Goal: Navigation & Orientation: Understand site structure

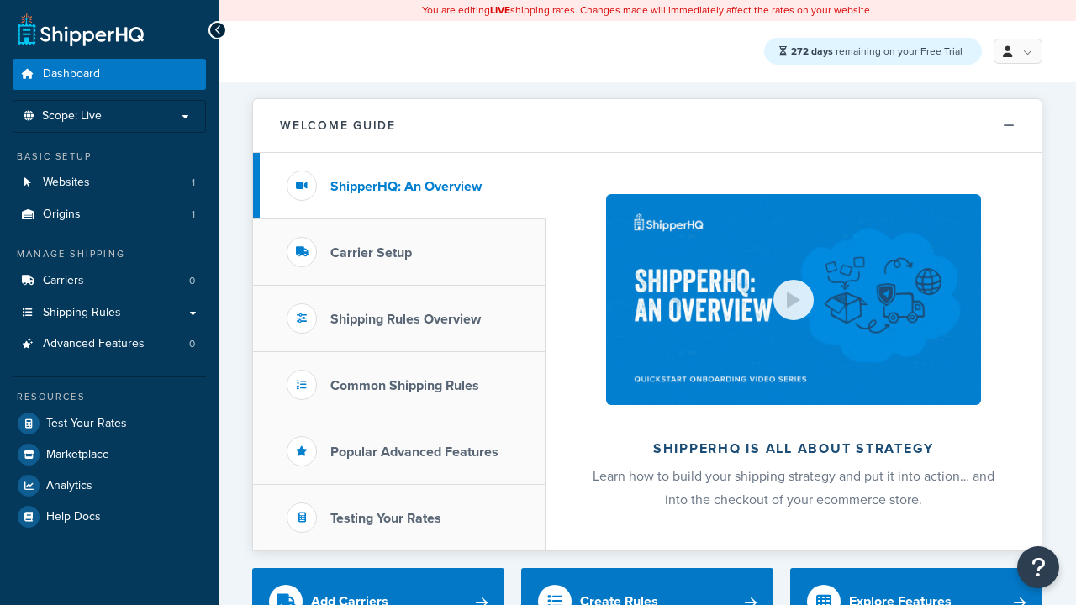
click at [406, 187] on h3 "ShipperHQ: An Overview" at bounding box center [405, 186] width 151 height 15
click at [371, 253] on h3 "Carrier Setup" at bounding box center [371, 252] width 82 height 15
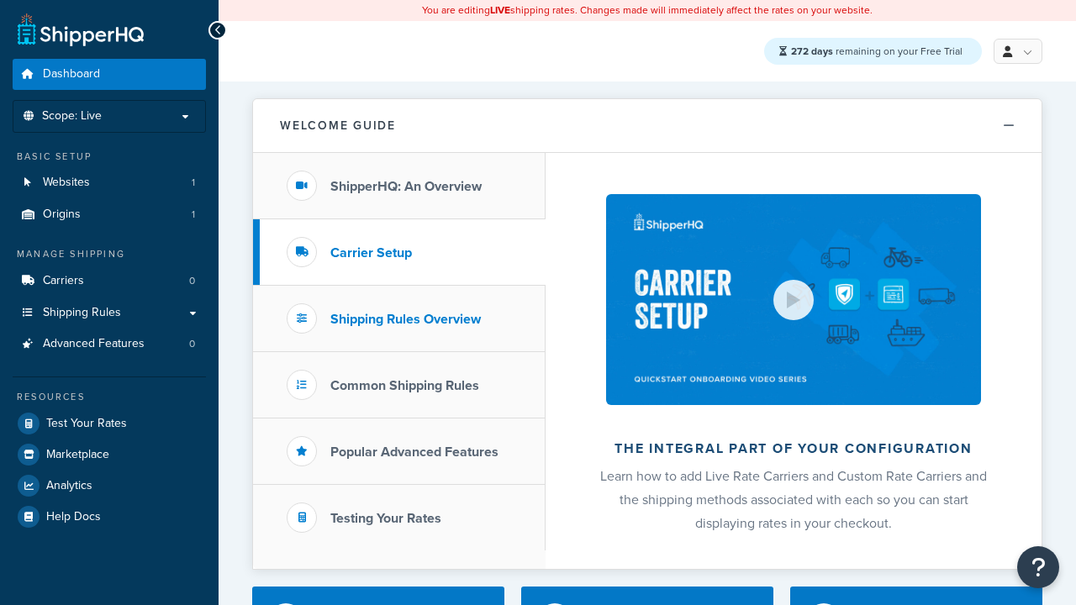
click at [406, 319] on h3 "Shipping Rules Overview" at bounding box center [405, 319] width 150 height 15
click at [414, 452] on h3 "Popular Advanced Features" at bounding box center [414, 452] width 168 height 15
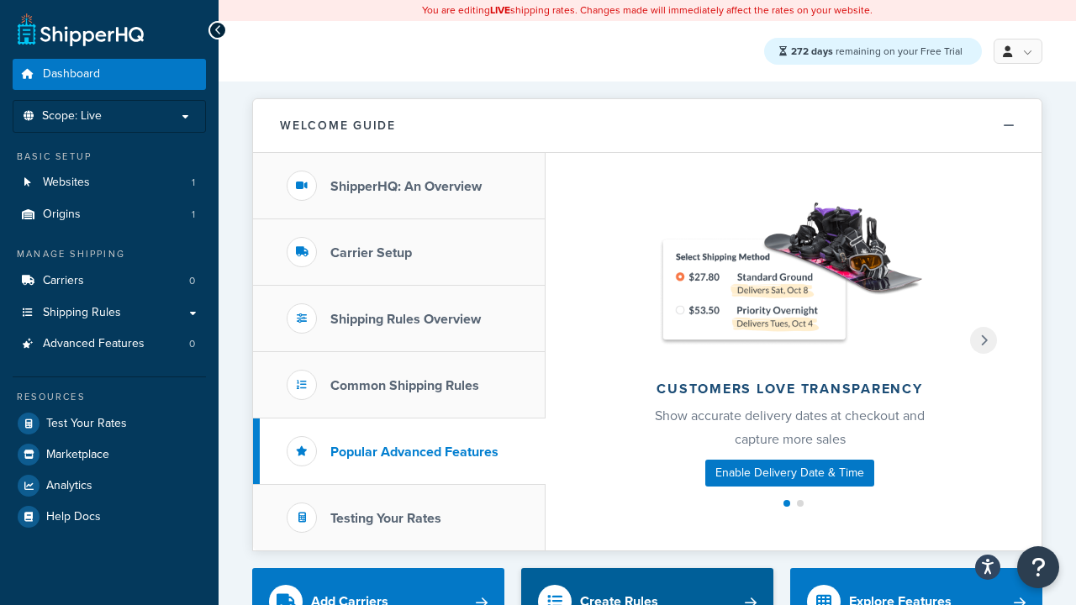
click at [386, 519] on h3 "Testing Your Rates" at bounding box center [385, 518] width 111 height 15
click at [619, 593] on div "Create Rules" at bounding box center [619, 602] width 78 height 24
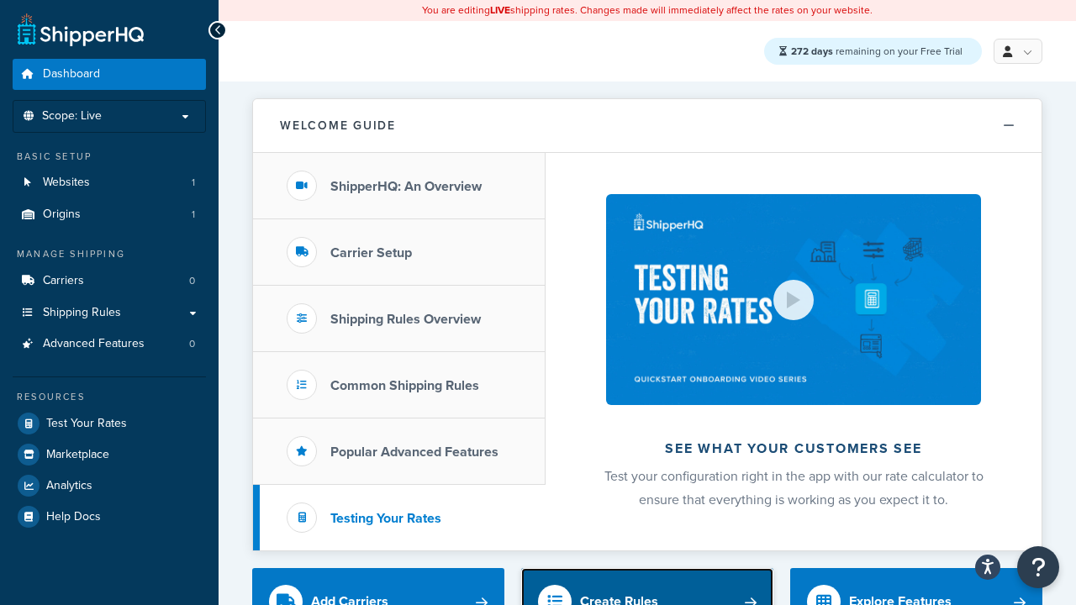
scroll to position [9, 0]
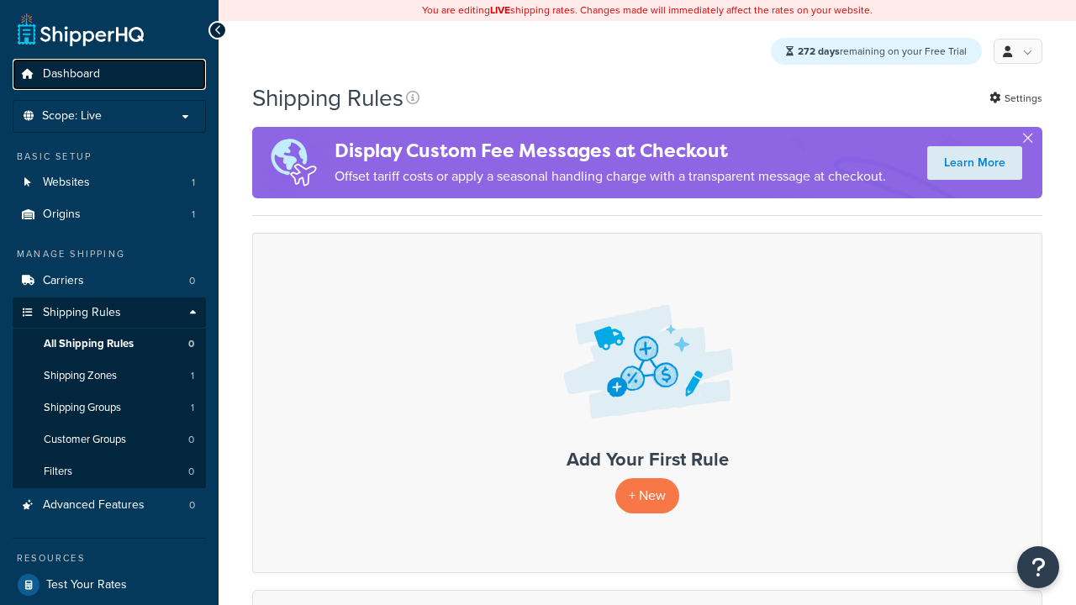
click at [71, 74] on span "Dashboard" at bounding box center [71, 74] width 57 height 14
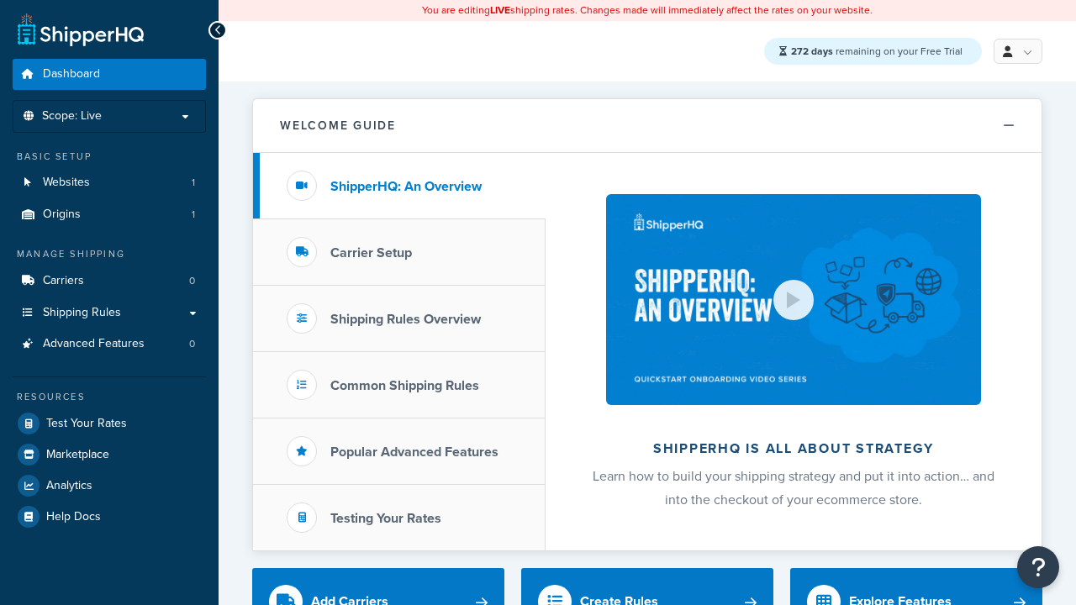
scroll to position [9, 0]
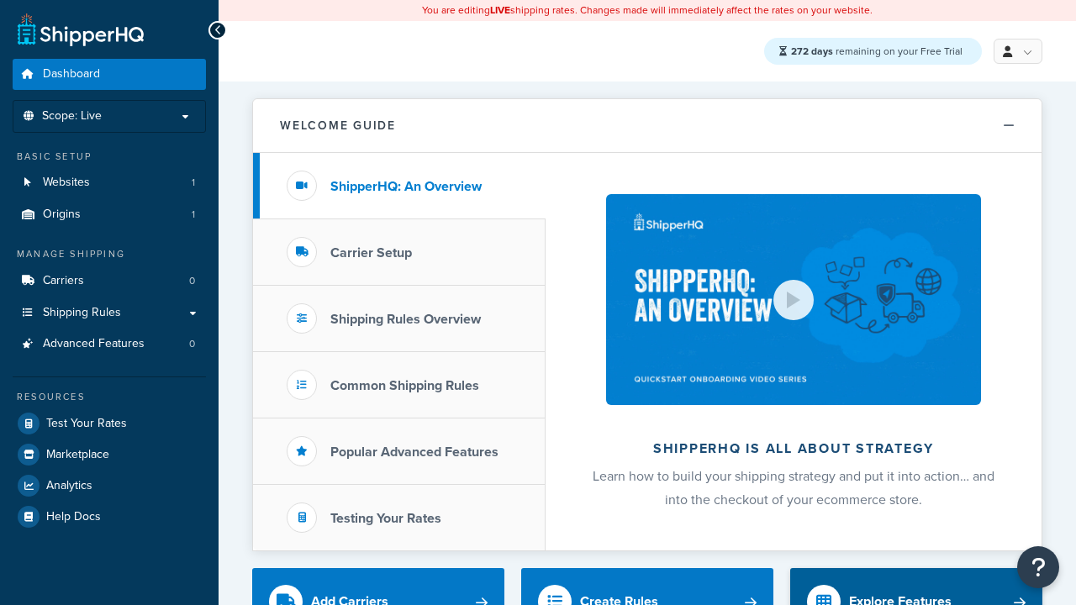
click at [900, 593] on div "Explore Features" at bounding box center [900, 602] width 103 height 24
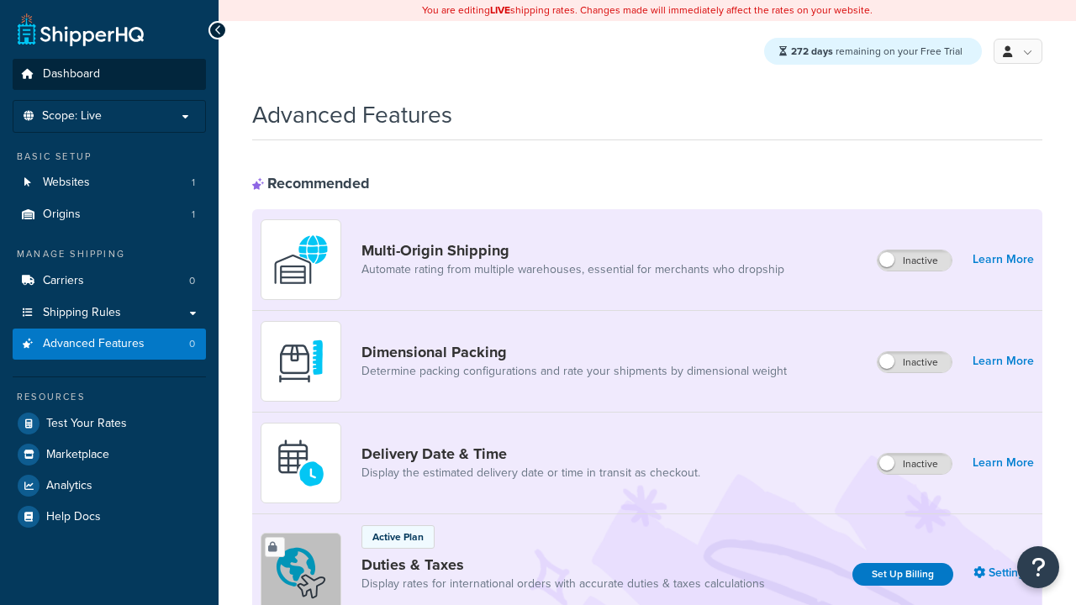
click at [71, 74] on span "Dashboard" at bounding box center [71, 74] width 57 height 14
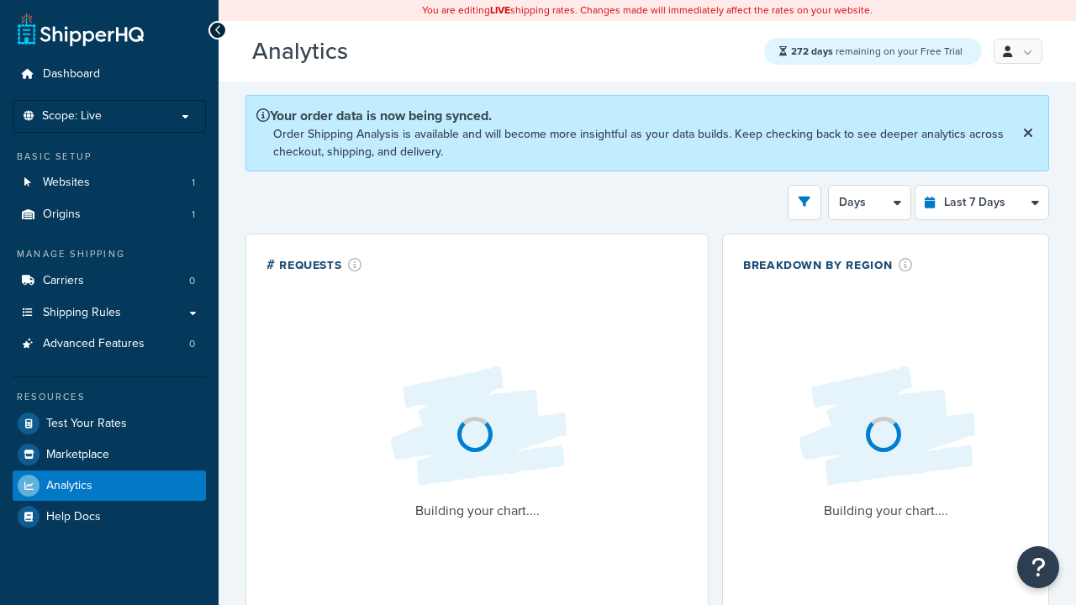
select select "last_7_days"
